Goal: Find specific page/section: Find specific page/section

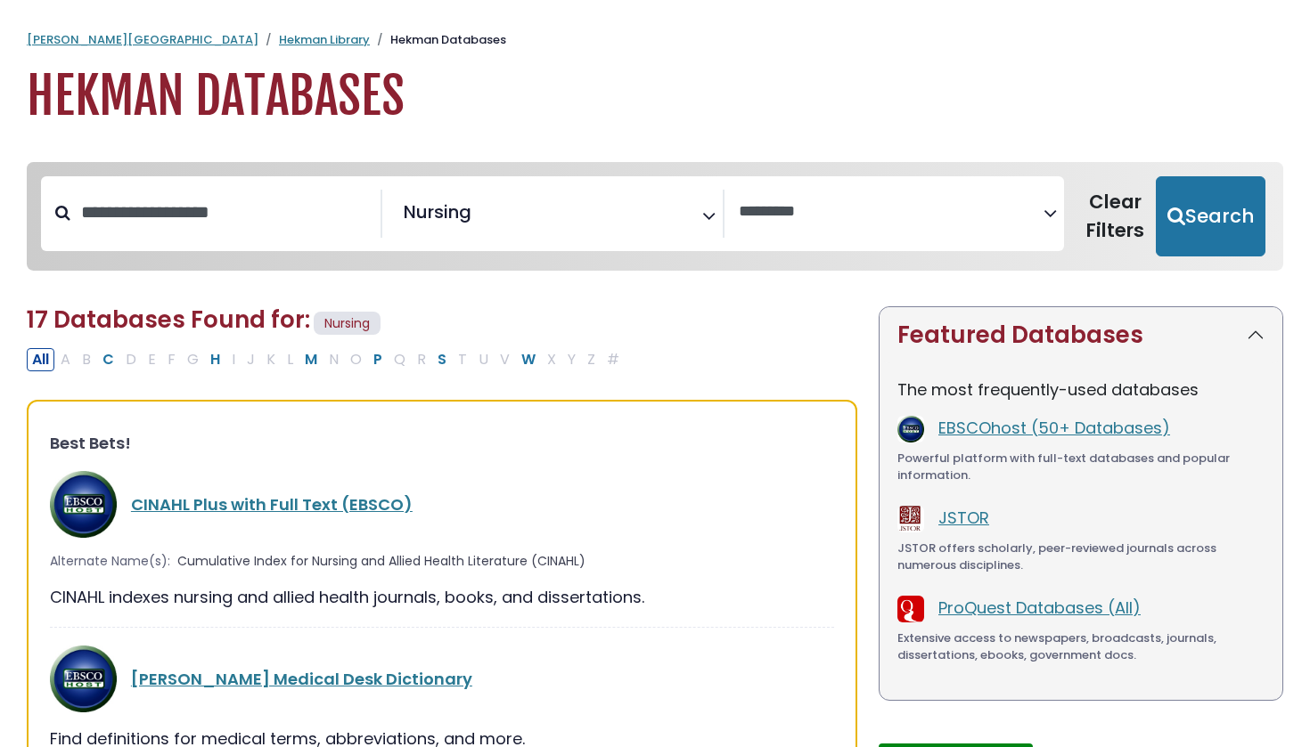
select select "Database Vendors Filter"
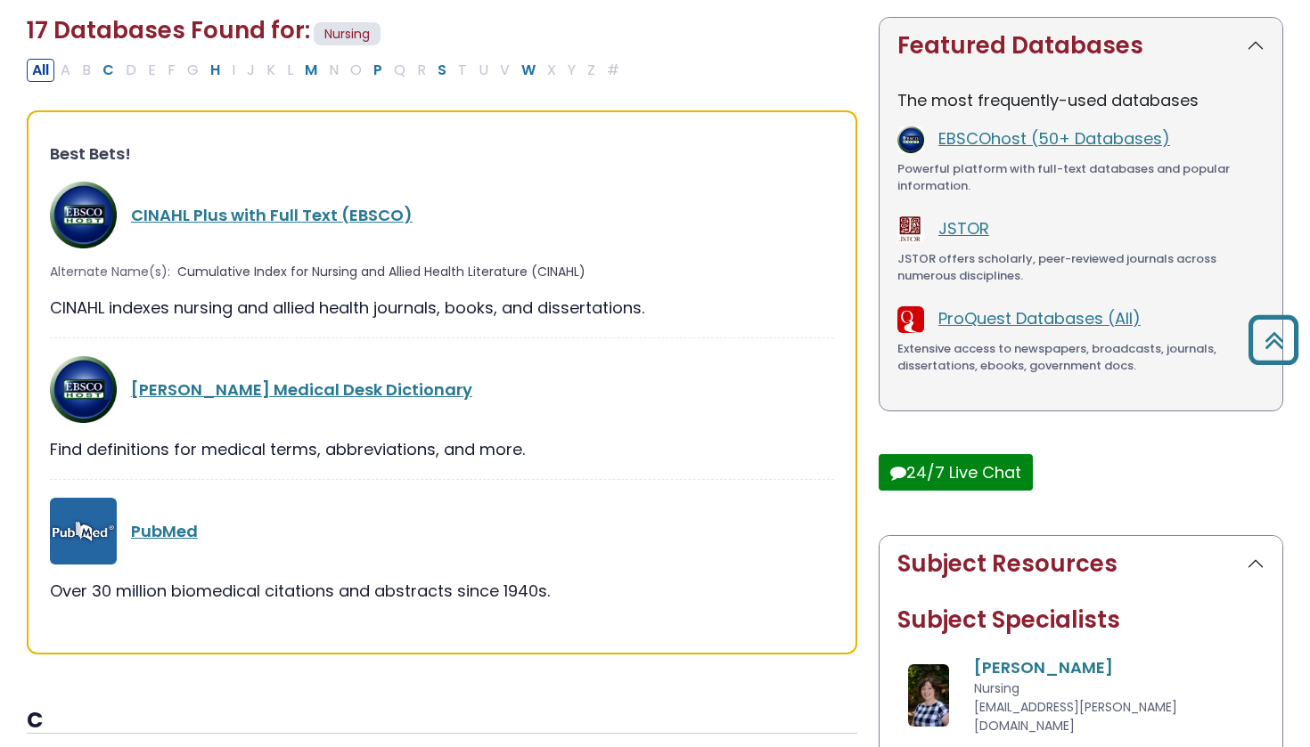
scroll to position [288, 0]
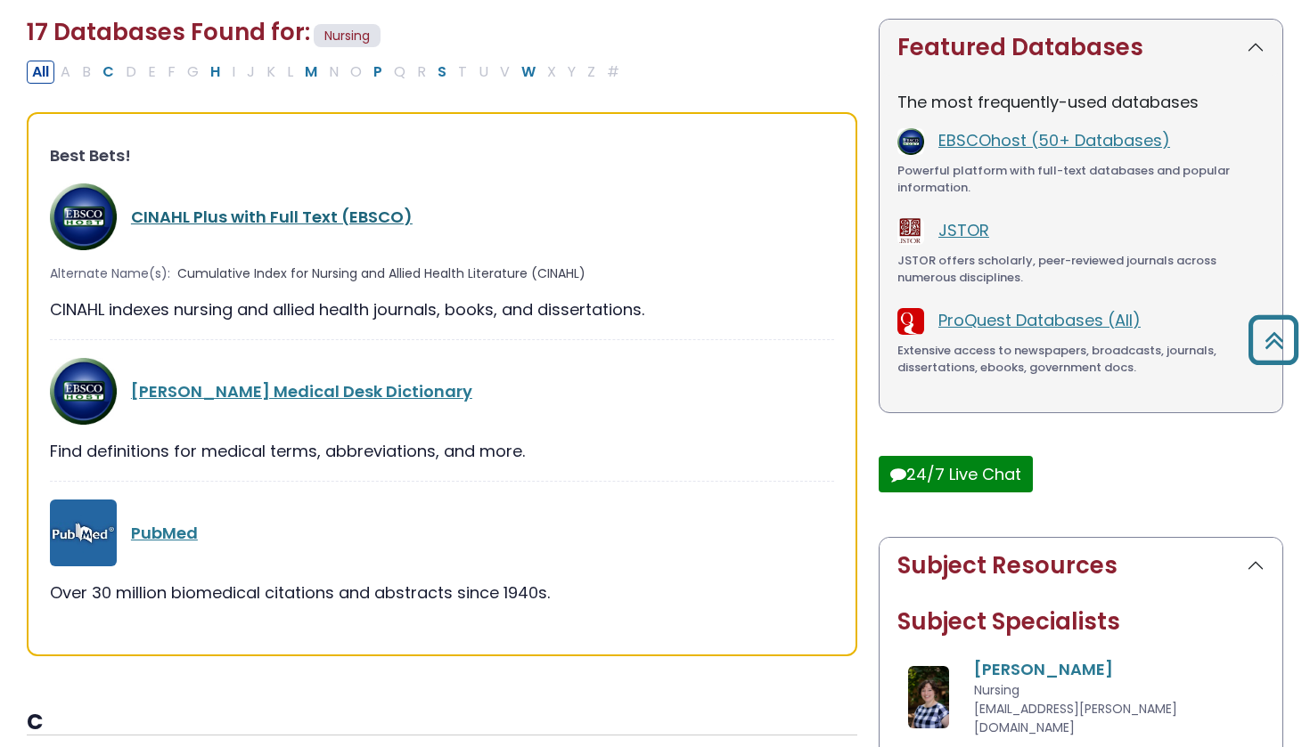
click at [264, 214] on link "CINAHL Plus with Full Text (EBSCO)" at bounding box center [272, 217] width 282 height 22
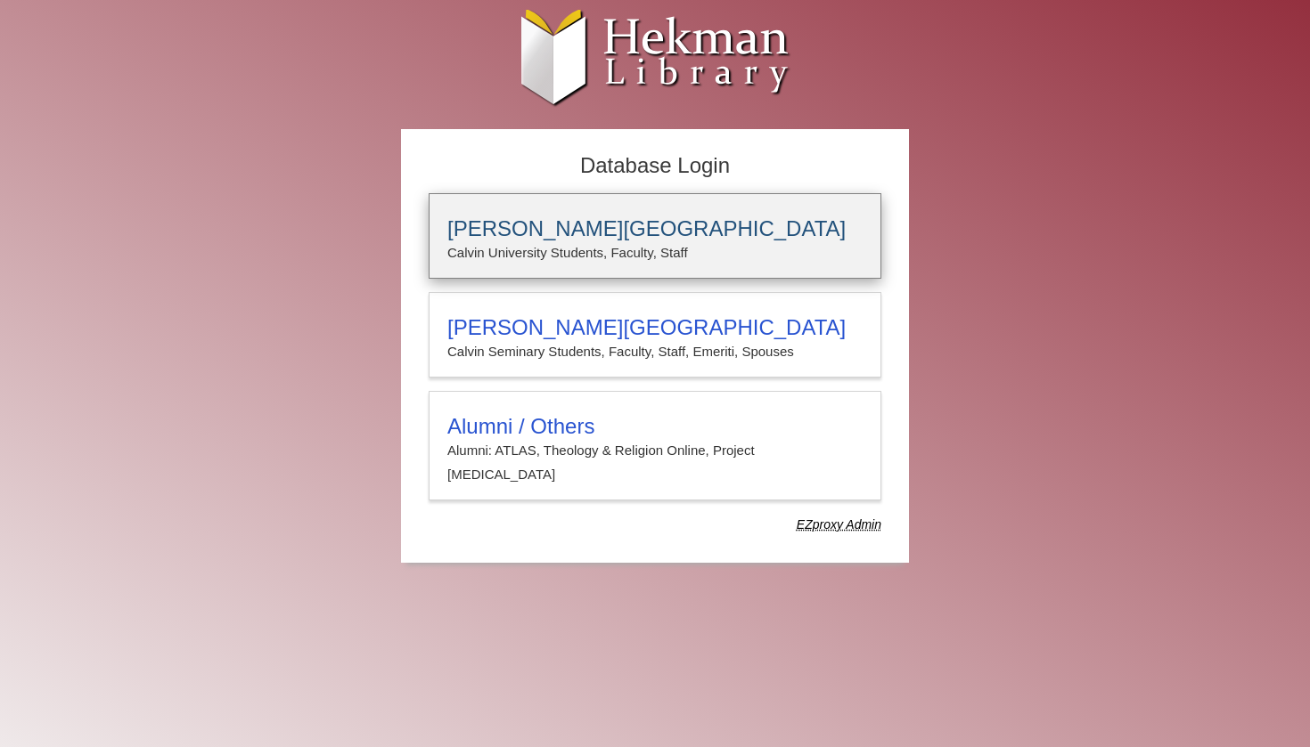
click at [522, 207] on div "Calvin University Calvin University Students, Faculty, Staff" at bounding box center [655, 236] width 453 height 86
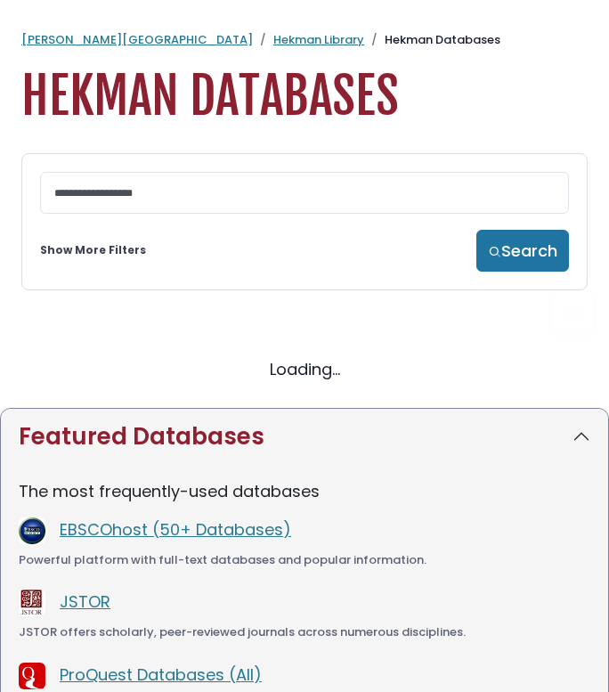
scroll to position [288, 0]
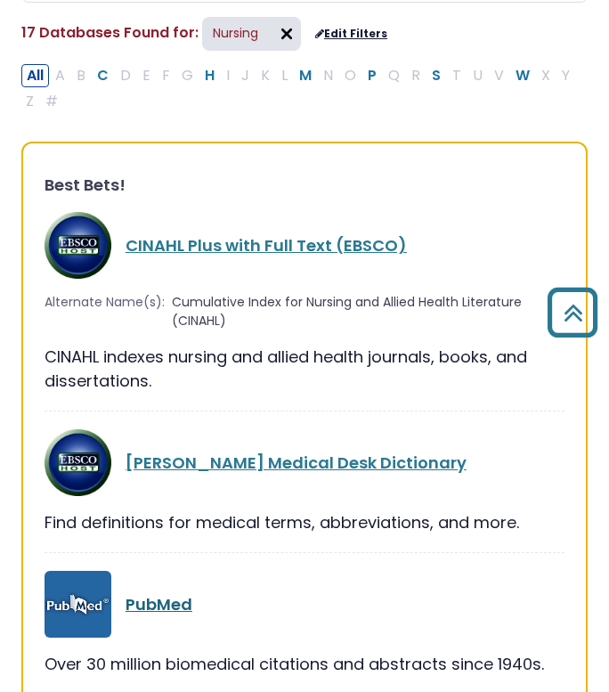
click at [138, 604] on link "PubMed" at bounding box center [159, 604] width 67 height 22
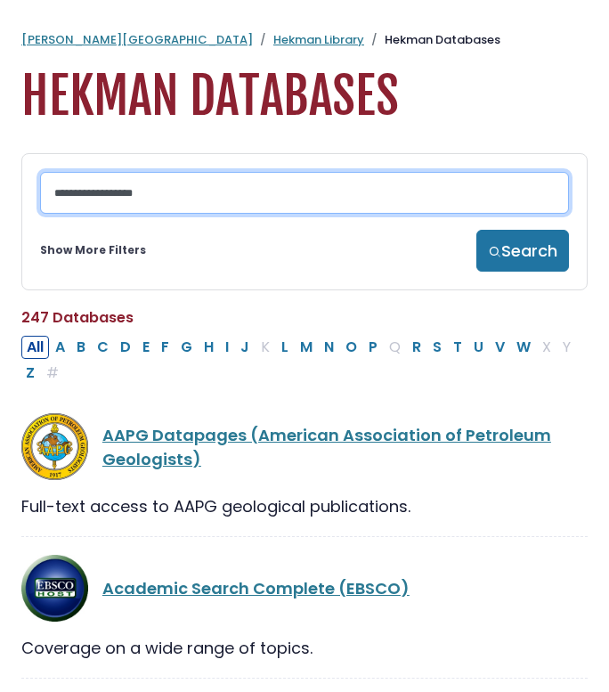
click at [183, 182] on input "Search database by title or keyword" at bounding box center [304, 193] width 529 height 42
type input "******"
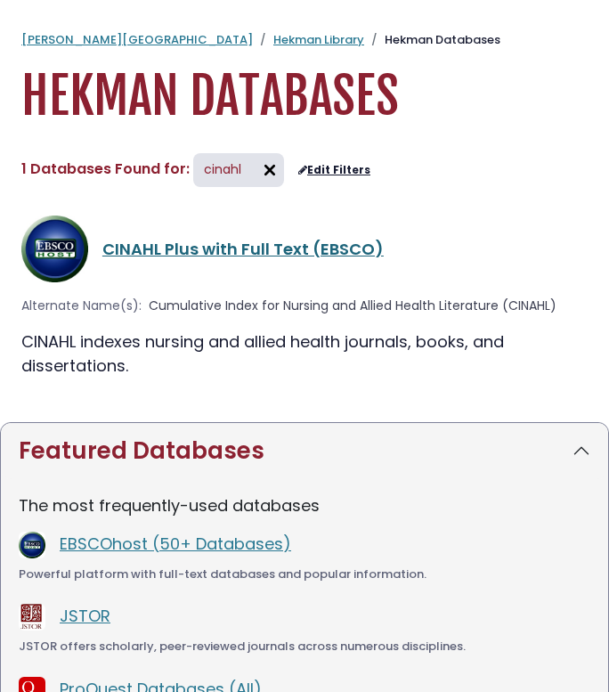
click at [227, 247] on link "CINAHL Plus with Full Text (EBSCO)" at bounding box center [243, 249] width 282 height 22
